Goal: Task Accomplishment & Management: Complete application form

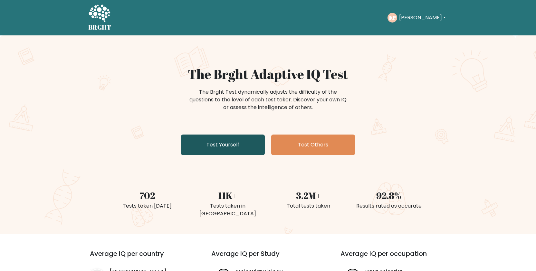
drag, startPoint x: 235, startPoint y: 145, endPoint x: 232, endPoint y: 151, distance: 6.1
click at [236, 145] on link "Test Yourself" at bounding box center [223, 145] width 84 height 21
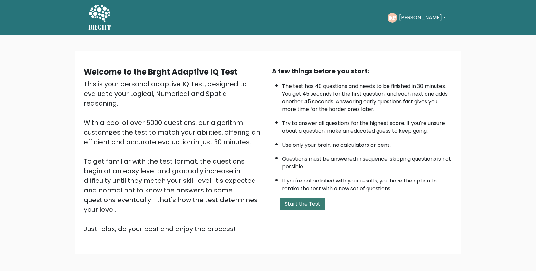
click at [301, 211] on button "Start the Test" at bounding box center [303, 204] width 46 height 13
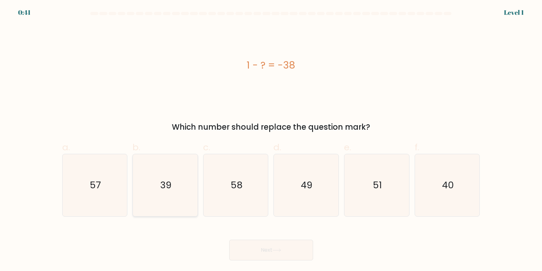
click at [177, 189] on icon "39" at bounding box center [165, 185] width 62 height 62
click at [271, 140] on input "b. 39" at bounding box center [271, 138] width 0 height 4
radio input "true"
click at [275, 243] on button "Next" at bounding box center [271, 250] width 84 height 21
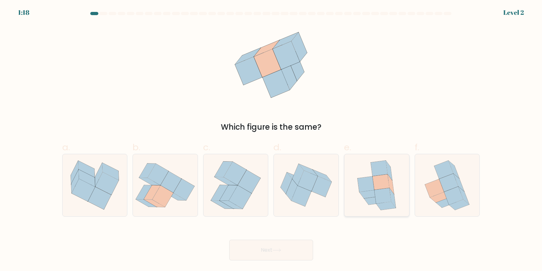
click at [383, 186] on icon at bounding box center [381, 182] width 17 height 15
click at [271, 140] on input "e." at bounding box center [271, 138] width 0 height 4
radio input "true"
click at [307, 246] on button "Next" at bounding box center [271, 250] width 84 height 21
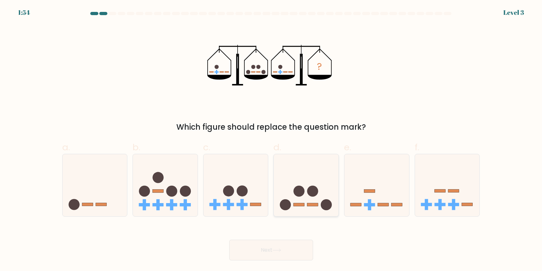
click at [310, 199] on icon at bounding box center [306, 186] width 65 height 54
click at [271, 140] on input "d." at bounding box center [271, 138] width 0 height 4
radio input "true"
click at [275, 248] on button "Next" at bounding box center [271, 250] width 84 height 21
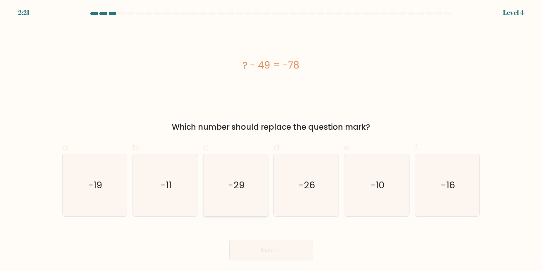
click at [236, 183] on text "-29" at bounding box center [236, 185] width 17 height 13
click at [271, 140] on input "c. -29" at bounding box center [271, 138] width 0 height 4
radio input "true"
click at [281, 250] on icon at bounding box center [276, 251] width 9 height 4
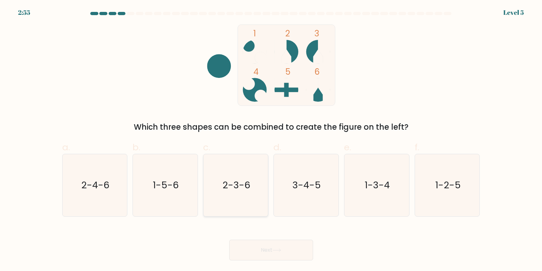
click at [222, 182] on icon "2-3-6" at bounding box center [236, 185] width 62 height 62
click at [271, 140] on input "c. 2-3-6" at bounding box center [271, 138] width 0 height 4
radio input "true"
click at [269, 247] on button "Next" at bounding box center [271, 250] width 84 height 21
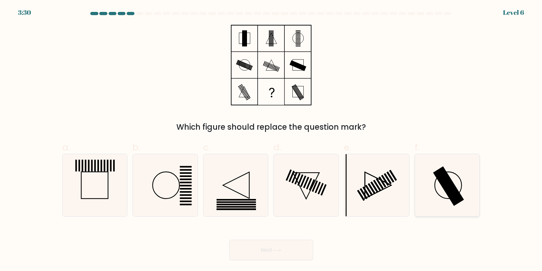
click at [449, 185] on rect at bounding box center [448, 187] width 31 height 40
click at [271, 140] on input "f." at bounding box center [271, 138] width 0 height 4
radio input "true"
click at [284, 259] on button "Next" at bounding box center [271, 250] width 84 height 21
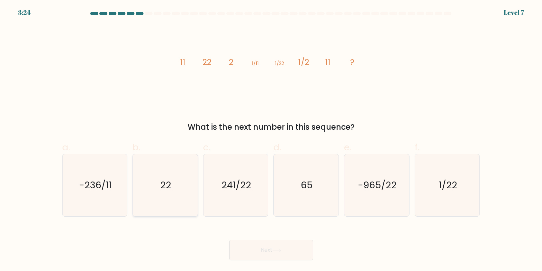
click at [150, 180] on icon "22" at bounding box center [165, 185] width 62 height 62
click at [271, 140] on input "b. 22" at bounding box center [271, 138] width 0 height 4
radio input "true"
drag, startPoint x: 284, startPoint y: 248, endPoint x: 291, endPoint y: 242, distance: 10.1
click at [283, 248] on button "Next" at bounding box center [271, 250] width 84 height 21
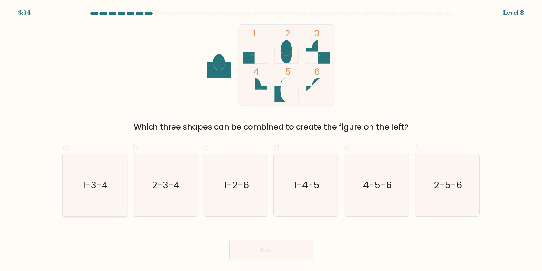
click at [102, 185] on text "1-3-4" at bounding box center [95, 185] width 25 height 13
click at [271, 140] on input "a. 1-3-4" at bounding box center [271, 138] width 0 height 4
radio input "true"
click at [262, 253] on button "Next" at bounding box center [271, 250] width 84 height 21
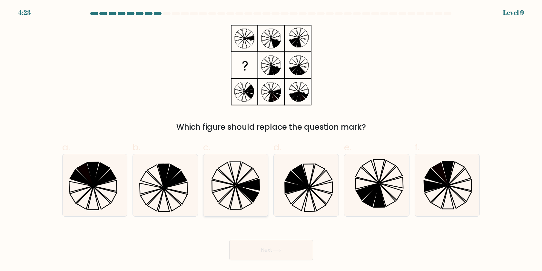
click at [241, 191] on icon at bounding box center [247, 194] width 23 height 16
click at [271, 140] on input "c." at bounding box center [271, 138] width 0 height 4
radio input "true"
click at [268, 250] on button "Next" at bounding box center [271, 250] width 84 height 21
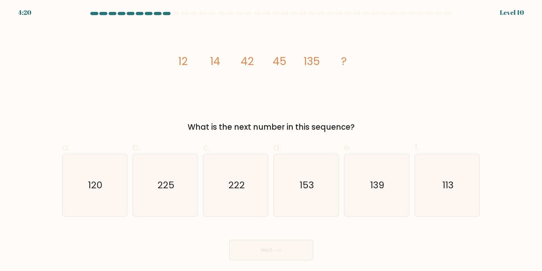
click at [275, 59] on tspan "45" at bounding box center [280, 61] width 14 height 15
click at [384, 179] on text "139" at bounding box center [377, 185] width 14 height 13
click at [271, 140] on input "e. 139" at bounding box center [271, 138] width 0 height 4
radio input "true"
click at [279, 250] on icon at bounding box center [276, 251] width 9 height 4
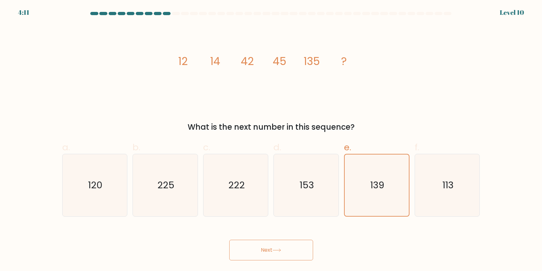
click at [274, 246] on button "Next" at bounding box center [271, 250] width 84 height 21
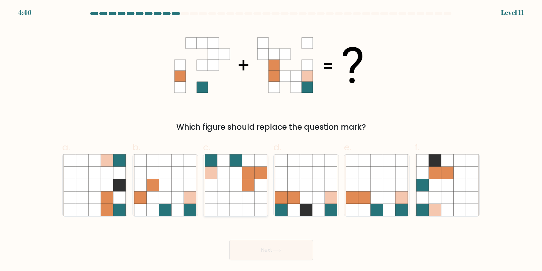
click at [250, 175] on icon at bounding box center [248, 173] width 12 height 12
click at [271, 140] on input "c." at bounding box center [271, 138] width 0 height 4
radio input "true"
click at [271, 244] on button "Next" at bounding box center [271, 250] width 84 height 21
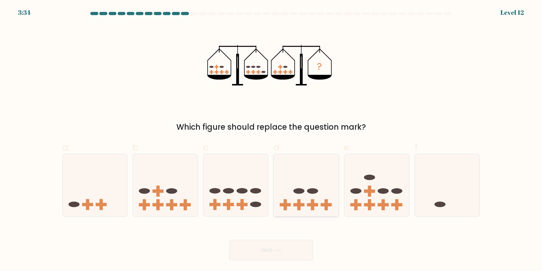
click at [314, 197] on icon at bounding box center [306, 186] width 65 height 54
click at [271, 140] on input "d." at bounding box center [271, 138] width 0 height 4
radio input "true"
click at [266, 246] on button "Next" at bounding box center [271, 250] width 84 height 21
click at [284, 247] on button "Next" at bounding box center [271, 250] width 84 height 21
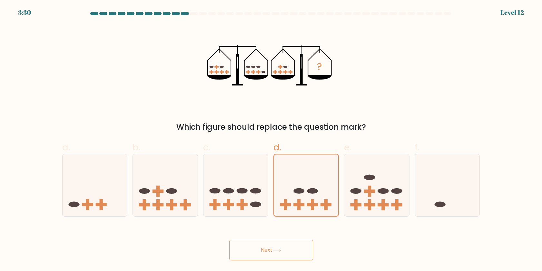
click at [294, 166] on icon at bounding box center [306, 185] width 64 height 53
click at [271, 140] on input "d." at bounding box center [271, 138] width 0 height 4
click at [236, 173] on icon at bounding box center [235, 186] width 65 height 54
click at [271, 140] on input "c." at bounding box center [271, 138] width 0 height 4
radio input "true"
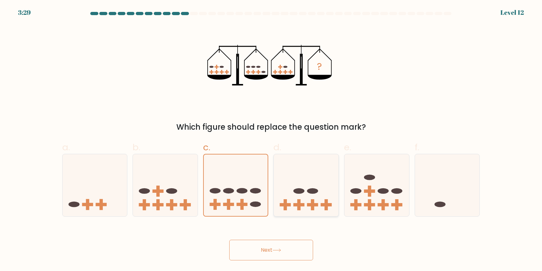
click at [294, 181] on icon at bounding box center [306, 186] width 65 height 54
click at [271, 140] on input "d." at bounding box center [271, 138] width 0 height 4
radio input "true"
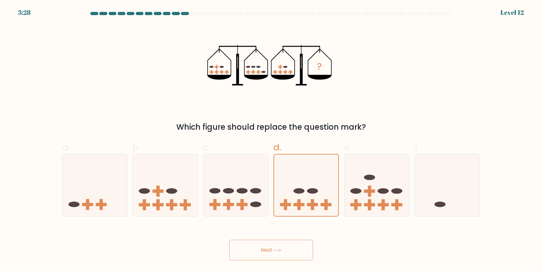
click at [291, 255] on button "Next" at bounding box center [271, 250] width 84 height 21
click at [266, 250] on button "Next" at bounding box center [271, 250] width 84 height 21
drag, startPoint x: 266, startPoint y: 250, endPoint x: 168, endPoint y: 139, distance: 148.4
click at [266, 251] on button "Next" at bounding box center [271, 250] width 84 height 21
click at [233, 149] on label "c." at bounding box center [235, 179] width 65 height 76
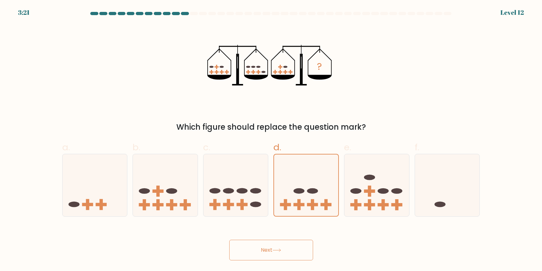
click at [271, 140] on input "c." at bounding box center [271, 138] width 0 height 4
radio input "true"
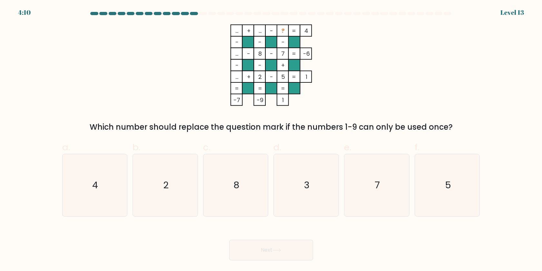
click at [260, 30] on tspan "..." at bounding box center [259, 31] width 3 height 8
click at [259, 31] on tspan "..." at bounding box center [259, 31] width 3 height 8
click at [260, 31] on tspan "..." at bounding box center [259, 31] width 3 height 8
click at [311, 183] on icon "3" at bounding box center [306, 185] width 62 height 62
click at [271, 140] on input "d. 3" at bounding box center [271, 138] width 0 height 4
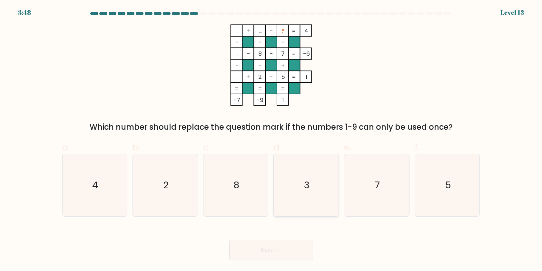
radio input "true"
click at [271, 248] on button "Next" at bounding box center [271, 250] width 84 height 21
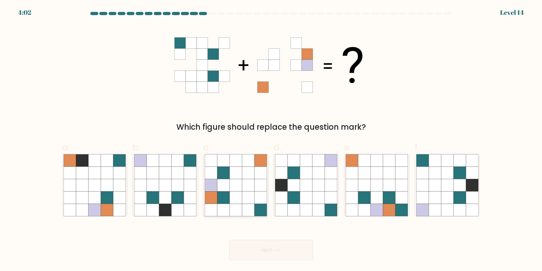
click at [227, 194] on icon at bounding box center [223, 198] width 12 height 12
click at [271, 140] on input "c." at bounding box center [271, 138] width 0 height 4
radio input "true"
click at [291, 250] on button "Next" at bounding box center [271, 250] width 84 height 21
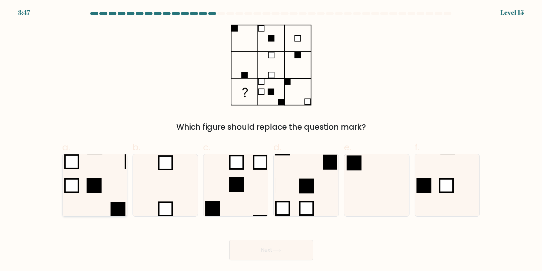
click at [73, 174] on icon at bounding box center [95, 185] width 62 height 62
click at [271, 140] on input "a." at bounding box center [271, 138] width 0 height 4
radio input "true"
click at [162, 194] on icon at bounding box center [165, 185] width 62 height 62
click at [271, 140] on input "b." at bounding box center [271, 138] width 0 height 4
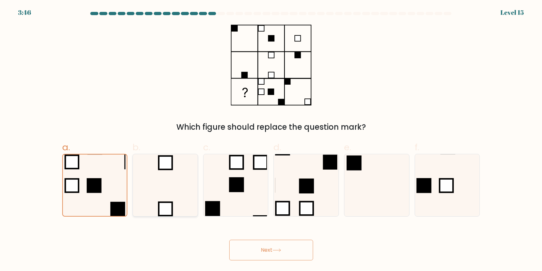
radio input "true"
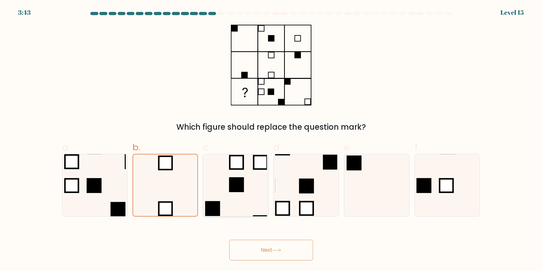
click at [234, 188] on rect at bounding box center [237, 185] width 14 height 14
click at [271, 140] on input "c." at bounding box center [271, 138] width 0 height 4
radio input "true"
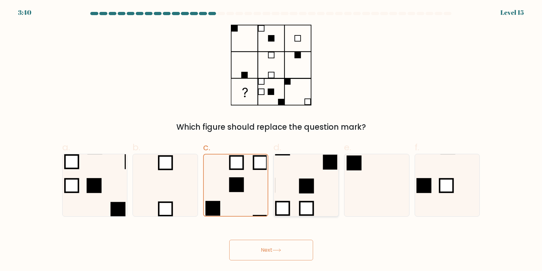
click at [310, 189] on rect at bounding box center [307, 187] width 14 height 14
click at [271, 140] on input "d." at bounding box center [271, 138] width 0 height 4
radio input "true"
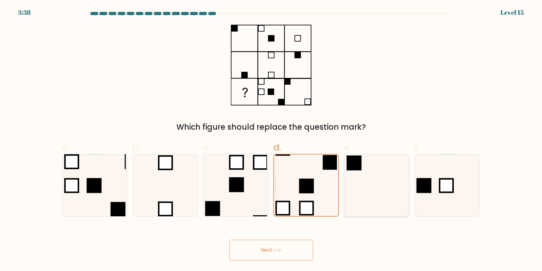
click at [381, 188] on icon at bounding box center [377, 185] width 62 height 62
click at [271, 140] on input "e." at bounding box center [271, 138] width 0 height 4
radio input "true"
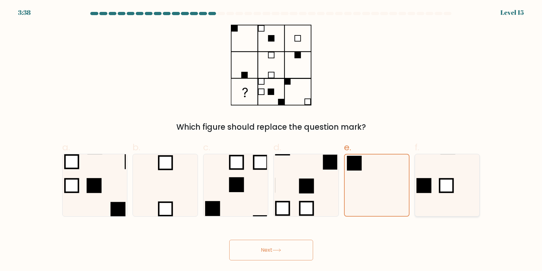
click at [451, 189] on rect at bounding box center [446, 186] width 14 height 14
click at [271, 140] on input "f." at bounding box center [271, 138] width 0 height 4
radio input "true"
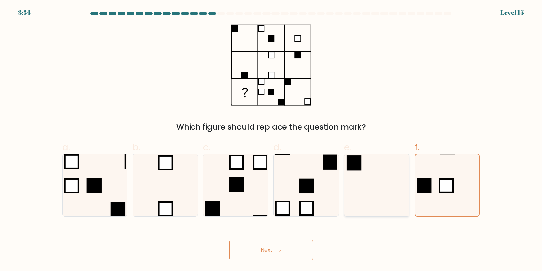
click at [380, 185] on icon at bounding box center [377, 185] width 62 height 62
click at [271, 140] on input "e." at bounding box center [271, 138] width 0 height 4
radio input "true"
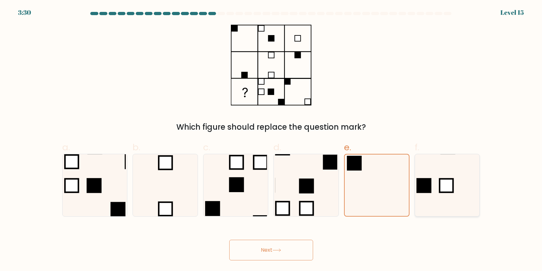
click at [442, 189] on rect at bounding box center [446, 186] width 14 height 14
click at [271, 140] on input "f." at bounding box center [271, 138] width 0 height 4
radio input "true"
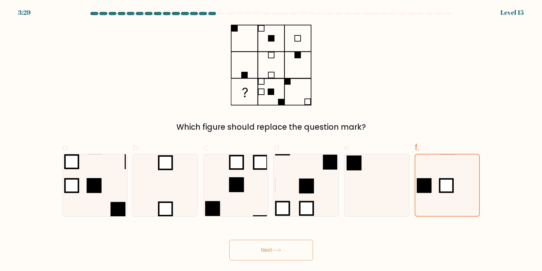
click at [267, 248] on button "Next" at bounding box center [271, 250] width 84 height 21
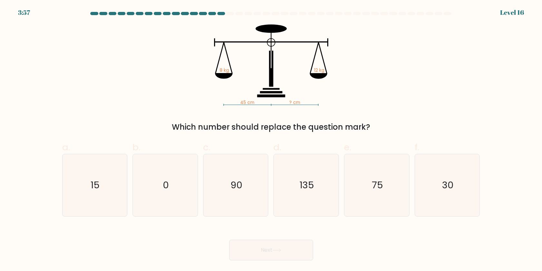
click at [209, 257] on div "Next" at bounding box center [271, 243] width 426 height 36
click at [458, 194] on icon "30" at bounding box center [447, 185] width 62 height 62
click at [271, 140] on input "f. 30" at bounding box center [271, 138] width 0 height 4
radio input "true"
click at [258, 249] on button "Next" at bounding box center [271, 250] width 84 height 21
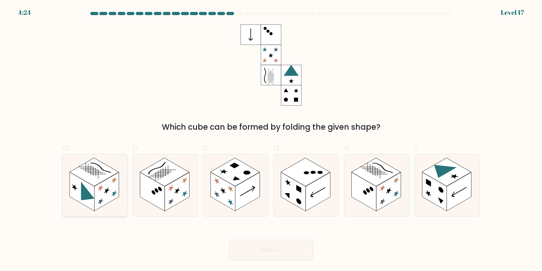
click at [91, 178] on rect at bounding box center [93, 172] width 49 height 28
click at [271, 140] on input "a." at bounding box center [271, 138] width 0 height 4
radio input "true"
click at [266, 249] on button "Next" at bounding box center [271, 250] width 84 height 21
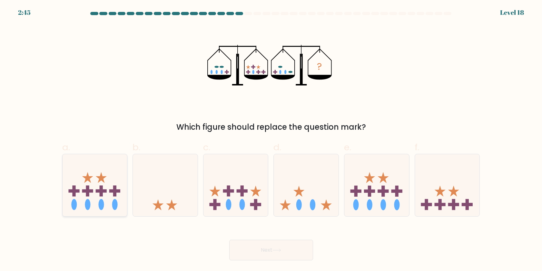
click at [87, 194] on rect at bounding box center [87, 191] width 3 height 11
click at [271, 140] on input "a." at bounding box center [271, 138] width 0 height 4
radio input "true"
click at [220, 194] on icon at bounding box center [235, 186] width 65 height 54
click at [271, 140] on input "c." at bounding box center [271, 138] width 0 height 4
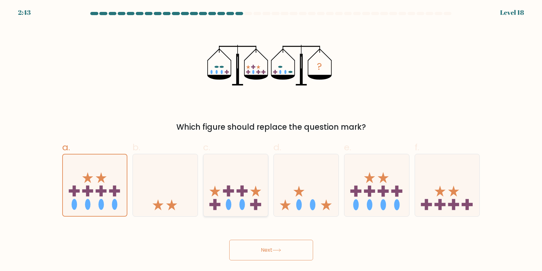
radio input "true"
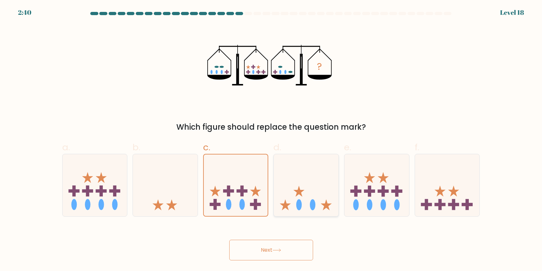
click at [300, 198] on icon at bounding box center [306, 186] width 65 height 54
click at [271, 140] on input "d." at bounding box center [271, 138] width 0 height 4
radio input "true"
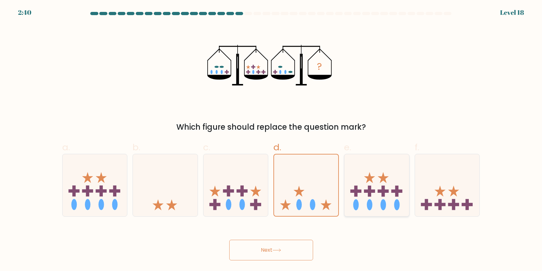
click at [347, 195] on icon at bounding box center [376, 186] width 65 height 54
click at [271, 140] on input "e." at bounding box center [271, 138] width 0 height 4
radio input "true"
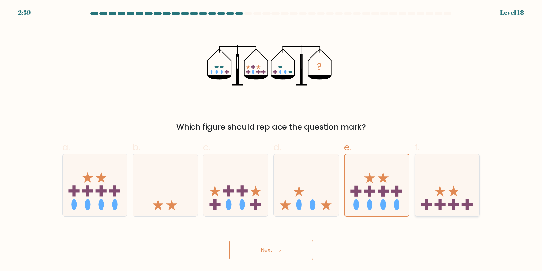
click at [446, 198] on icon at bounding box center [447, 186] width 65 height 54
click at [271, 140] on input "f." at bounding box center [271, 138] width 0 height 4
radio input "true"
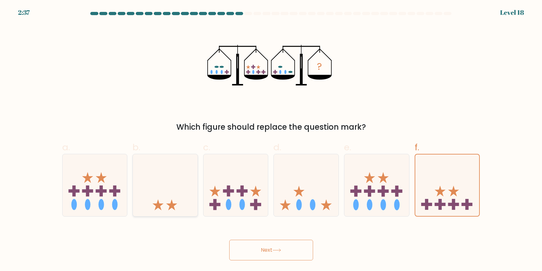
click at [166, 194] on icon at bounding box center [165, 186] width 65 height 54
click at [271, 140] on input "b." at bounding box center [271, 138] width 0 height 4
radio input "true"
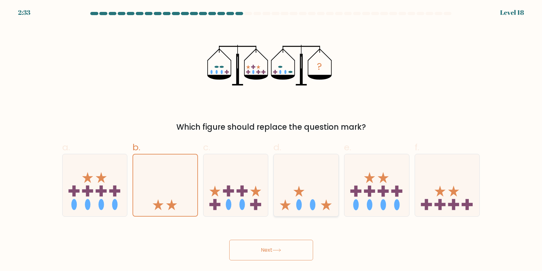
click at [315, 202] on ellipse at bounding box center [312, 205] width 5 height 11
click at [271, 140] on input "d." at bounding box center [271, 138] width 0 height 4
radio input "true"
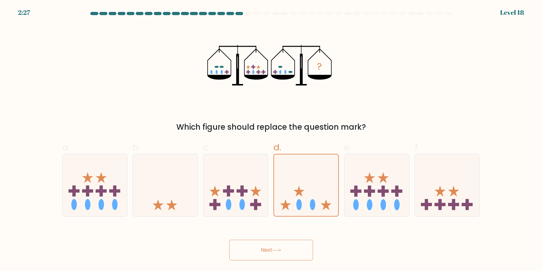
click at [294, 243] on button "Next" at bounding box center [271, 250] width 84 height 21
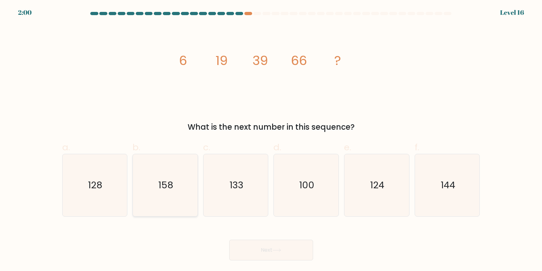
click at [187, 181] on icon "158" at bounding box center [165, 185] width 62 height 62
click at [271, 140] on input "b. 158" at bounding box center [271, 138] width 0 height 4
radio input "true"
click at [290, 251] on button "Next" at bounding box center [271, 250] width 84 height 21
